Goal: Information Seeking & Learning: Check status

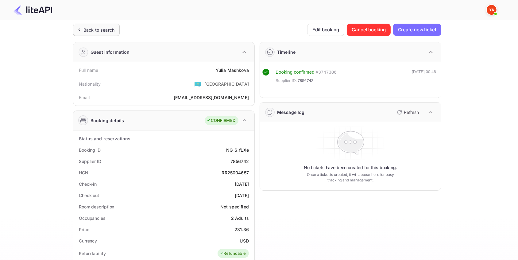
click at [107, 31] on div "Back to search" at bounding box center [98, 30] width 31 height 6
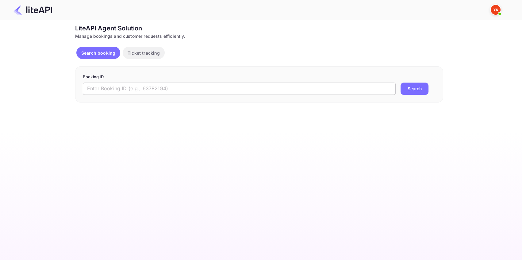
click at [114, 85] on input "text" at bounding box center [239, 89] width 313 height 12
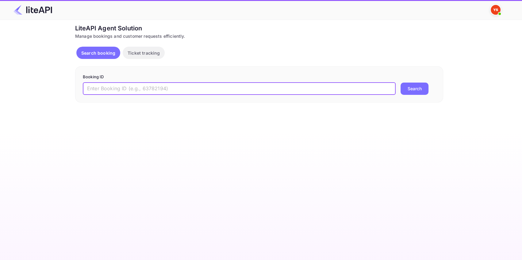
paste input "8879389"
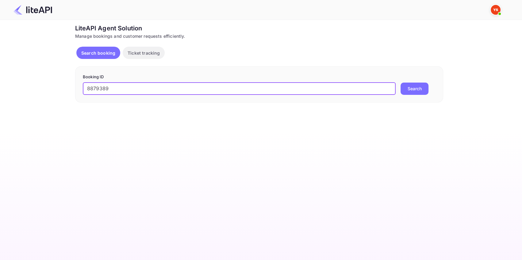
type input "8879389"
click at [414, 92] on button "Search" at bounding box center [415, 89] width 28 height 12
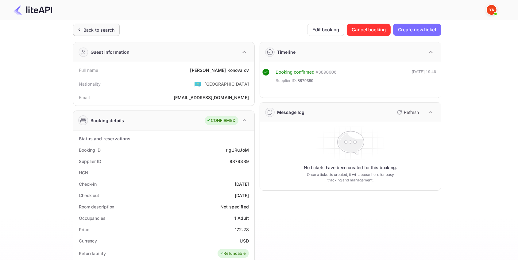
click at [105, 27] on div "Back to search" at bounding box center [98, 30] width 31 height 6
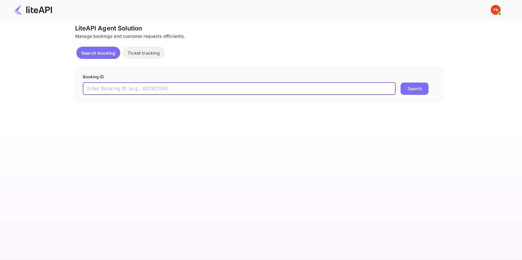
drag, startPoint x: 92, startPoint y: 91, endPoint x: 95, endPoint y: 89, distance: 3.5
click at [93, 91] on input "text" at bounding box center [239, 89] width 313 height 12
paste input "8826754"
type input "8826754"
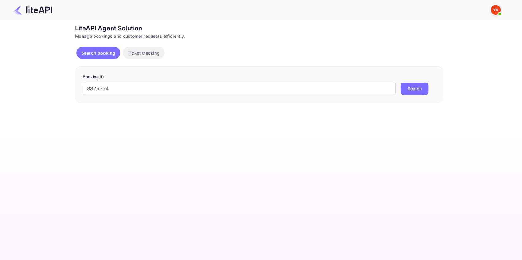
click at [406, 83] on button "Search" at bounding box center [415, 89] width 28 height 12
